Goal: Go to known website: Go to known website

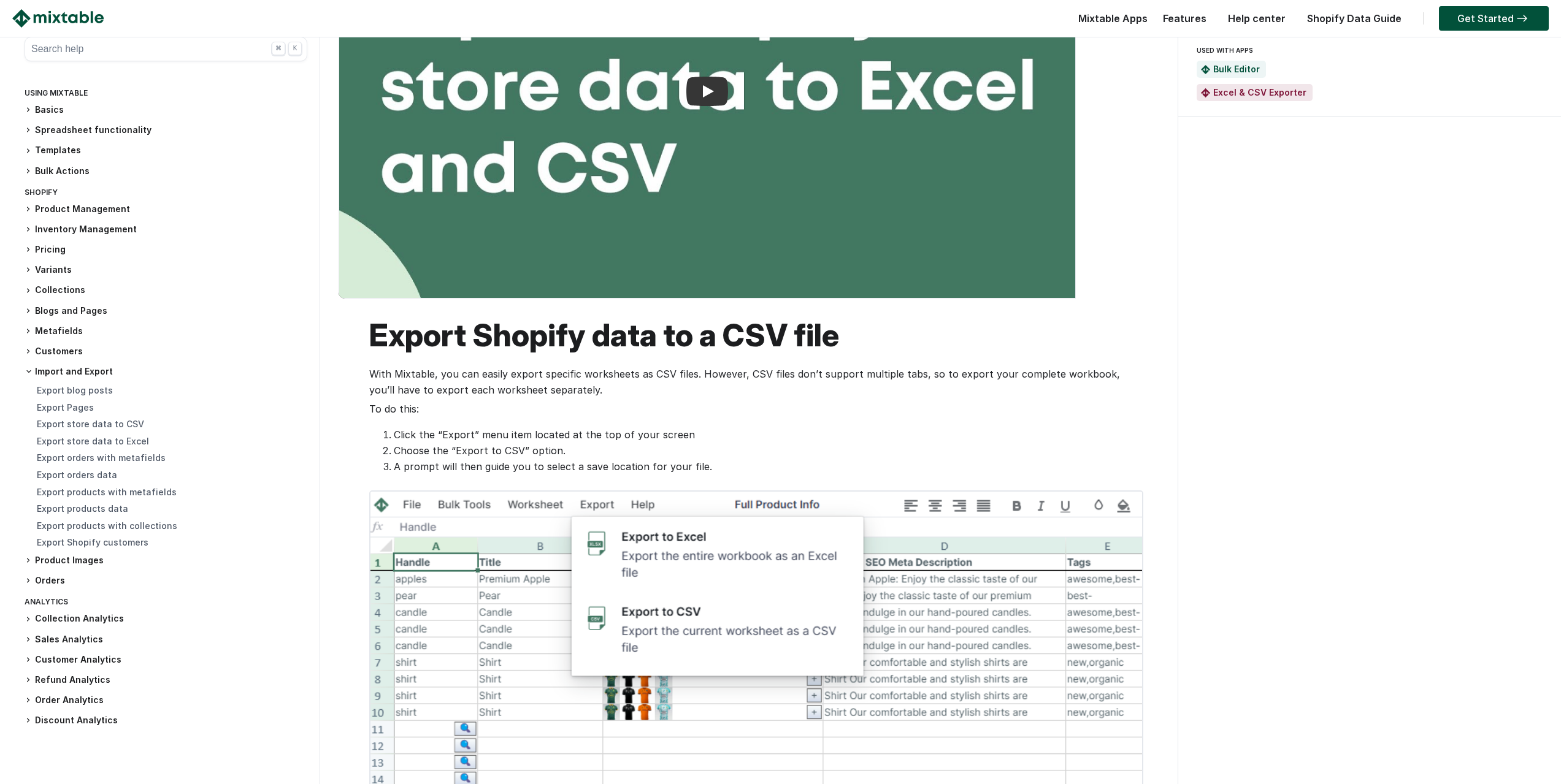
scroll to position [307, 0]
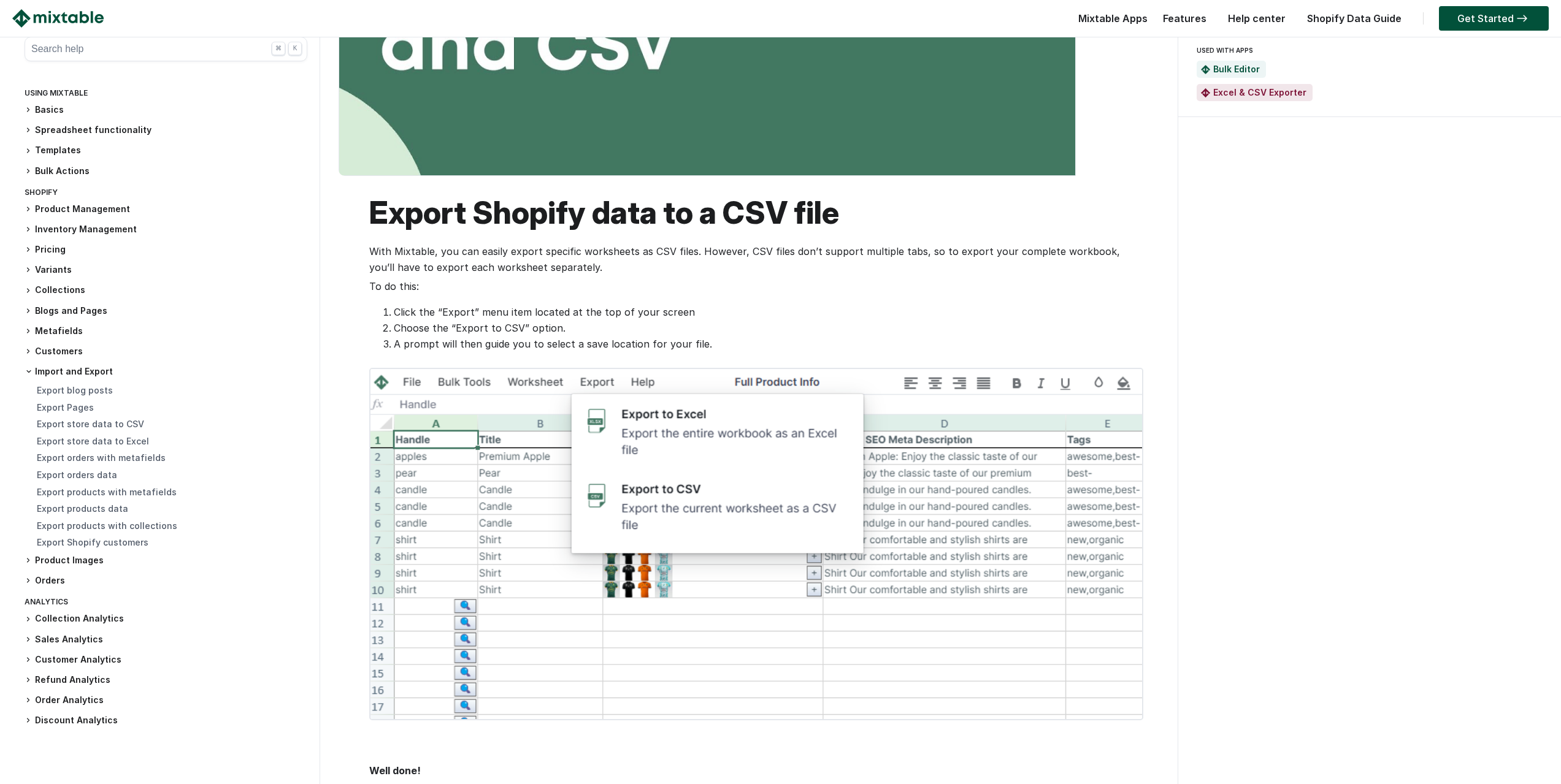
click at [1175, 232] on div "Search help ⌘ K Using Mixtable Basics Using Mixtable to manage your store Bulk …" at bounding box center [780, 439] width 1536 height 1418
click at [1471, 25] on link "Get Started" at bounding box center [1494, 18] width 110 height 24
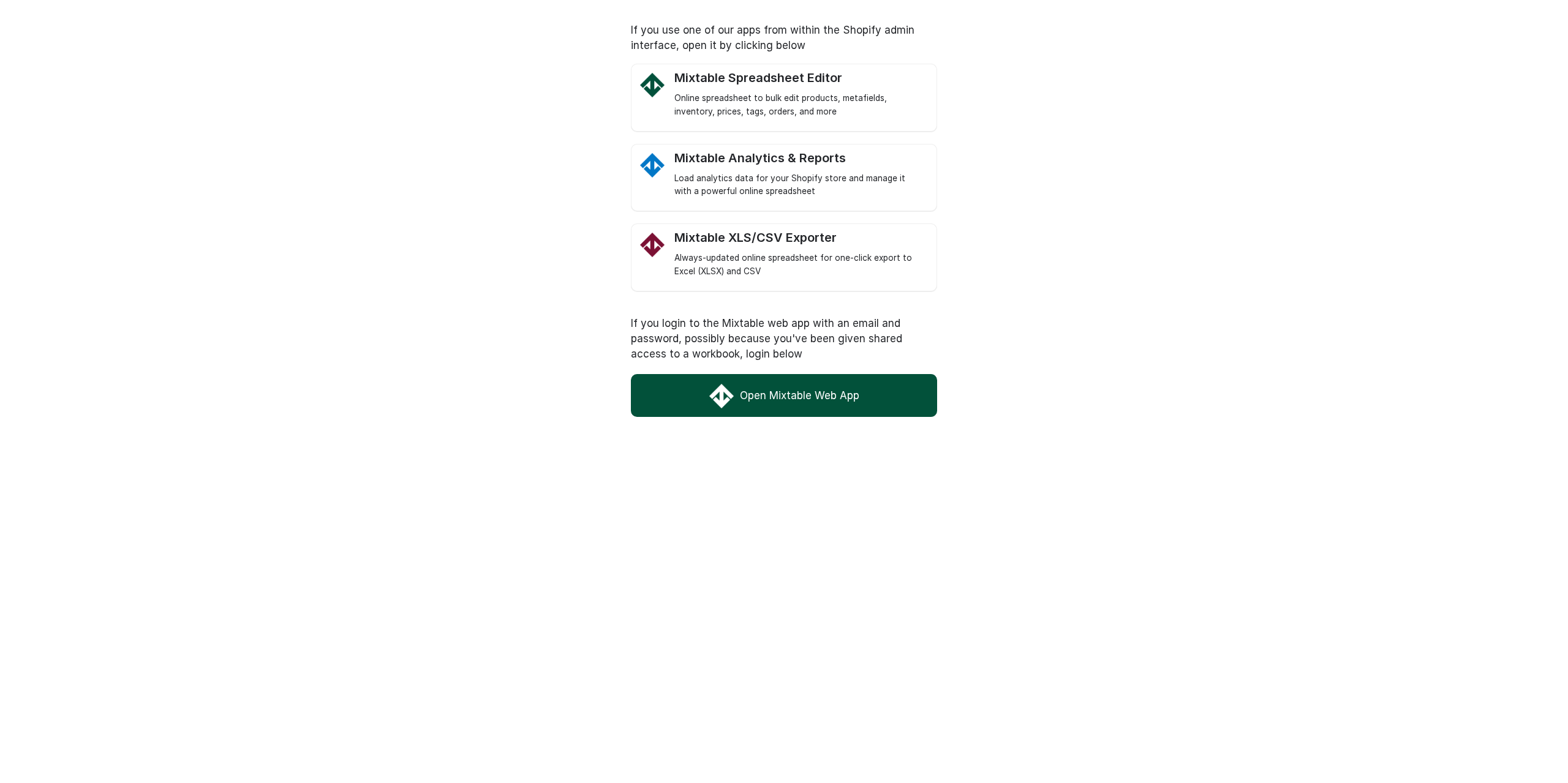
click at [745, 385] on link "Open Mixtable Web App" at bounding box center [784, 395] width 307 height 43
click at [714, 271] on div "Always-updated online spreadsheet for one-click export to Excel (XLSX) and CSV" at bounding box center [799, 265] width 250 height 27
